Goal: Task Accomplishment & Management: Use online tool/utility

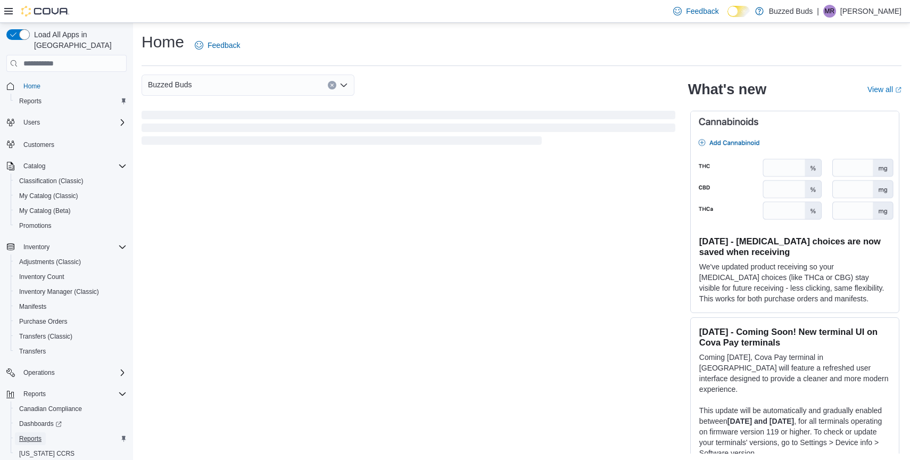
click at [37, 434] on span "Reports" at bounding box center [30, 438] width 22 height 9
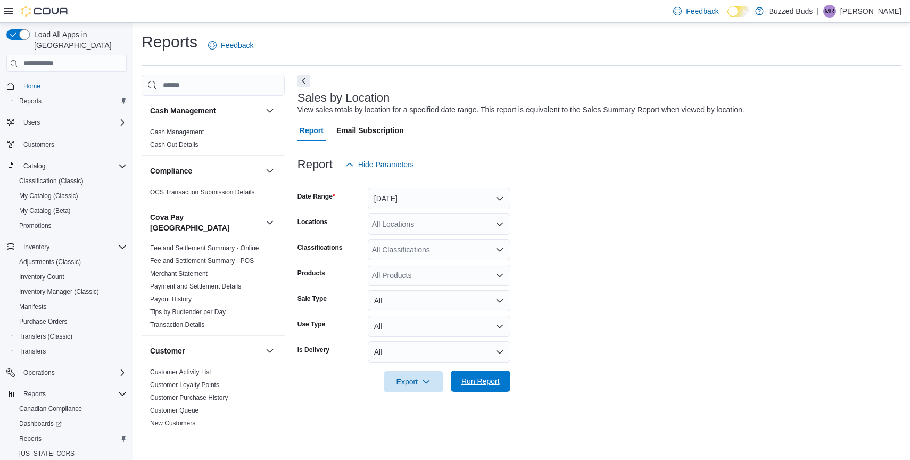
click at [498, 379] on span "Run Report" at bounding box center [480, 381] width 38 height 11
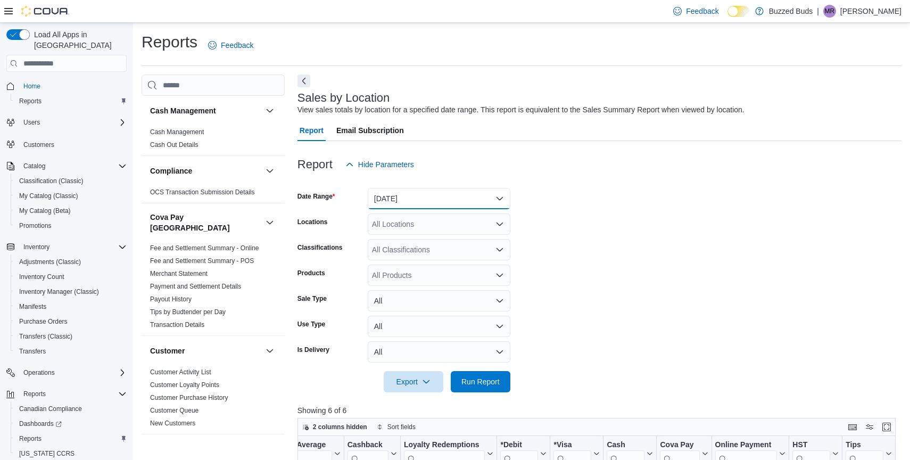
click at [421, 208] on button "[DATE]" at bounding box center [439, 198] width 143 height 21
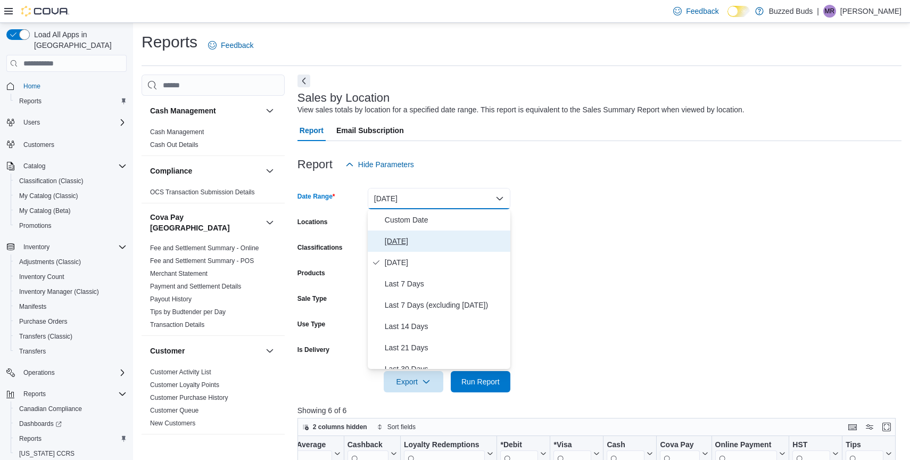
click at [408, 242] on span "[DATE]" at bounding box center [445, 241] width 121 height 13
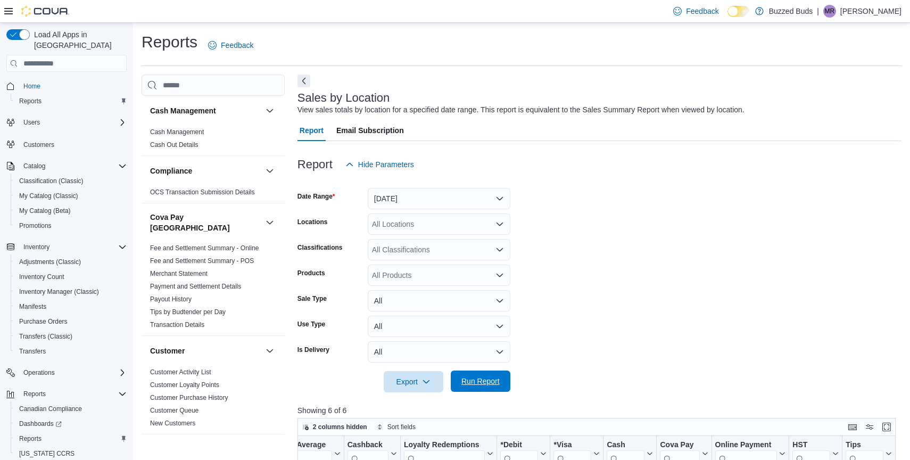
click at [489, 384] on span "Run Report" at bounding box center [480, 381] width 38 height 11
